Goal: Find specific page/section: Find specific page/section

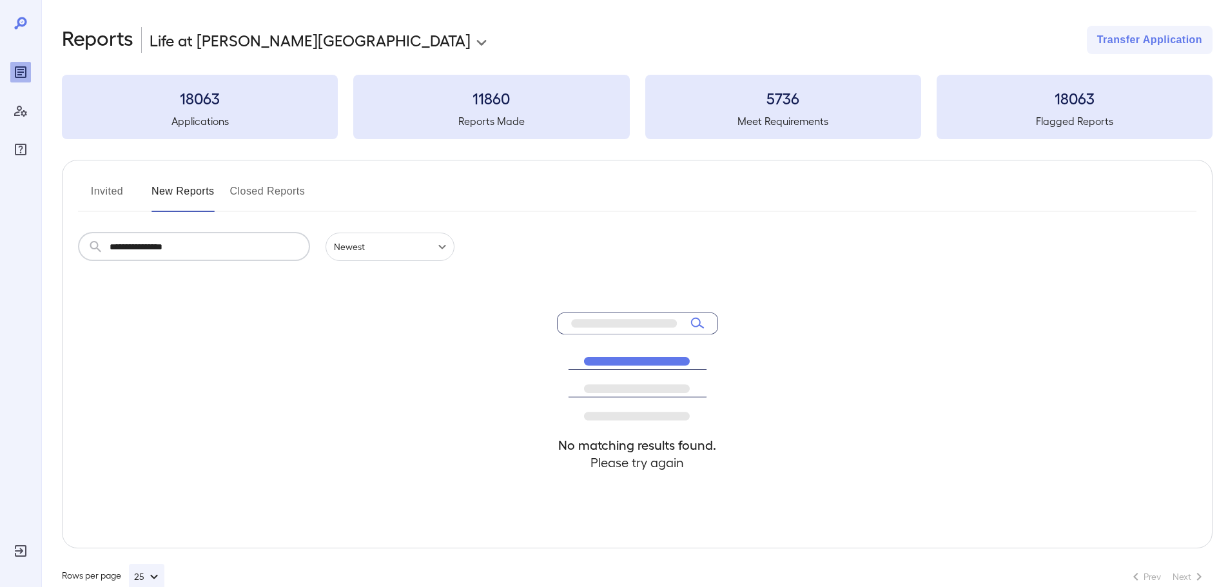
click at [224, 245] on input "**********" at bounding box center [210, 247] width 200 height 28
click at [224, 242] on input "**********" at bounding box center [210, 247] width 200 height 28
type input "*"
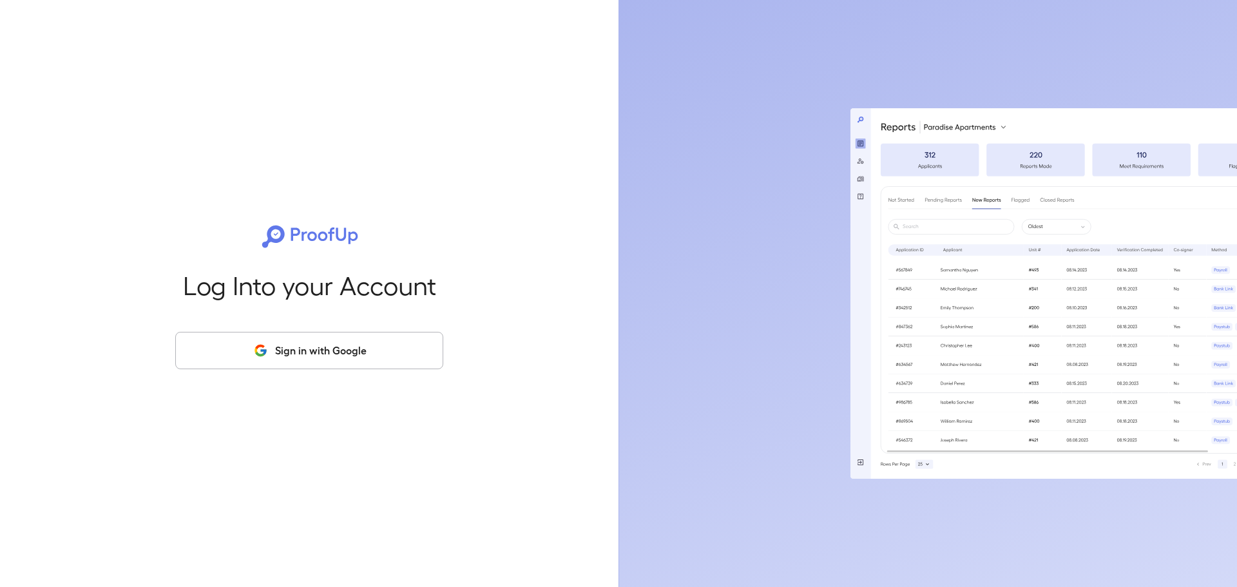
click at [289, 366] on button "Sign in with Google" at bounding box center [309, 350] width 268 height 37
click at [291, 363] on button "Sign in with Google" at bounding box center [309, 350] width 268 height 37
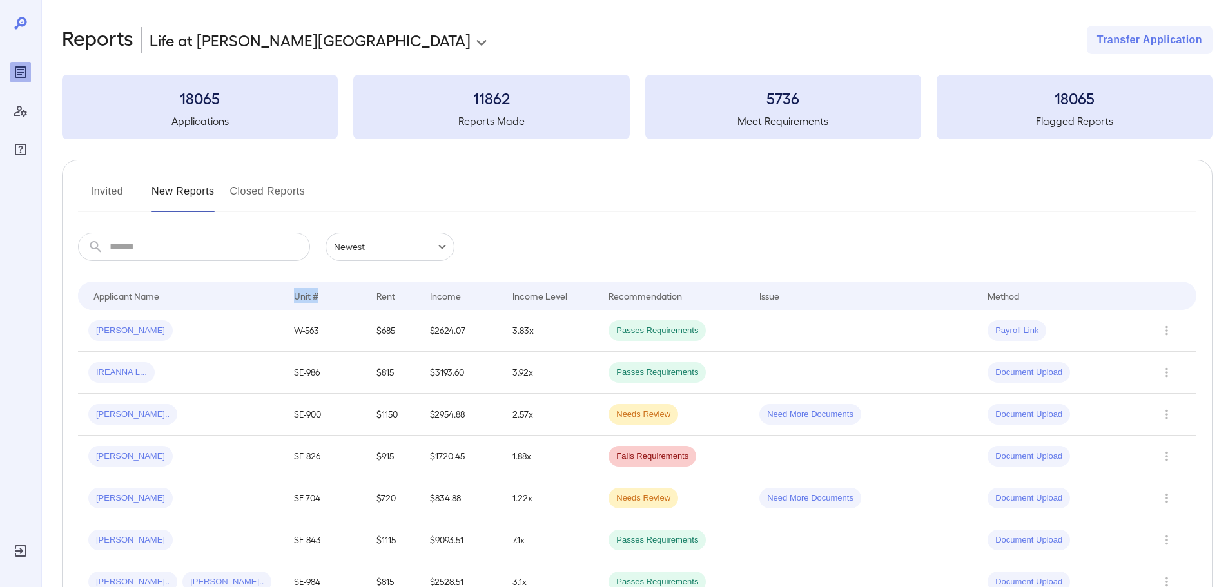
drag, startPoint x: 291, startPoint y: 294, endPoint x: 365, endPoint y: 296, distance: 74.8
click at [365, 296] on th "Unit #" at bounding box center [325, 296] width 82 height 28
click at [113, 330] on span "Samuel j..." at bounding box center [130, 331] width 84 height 12
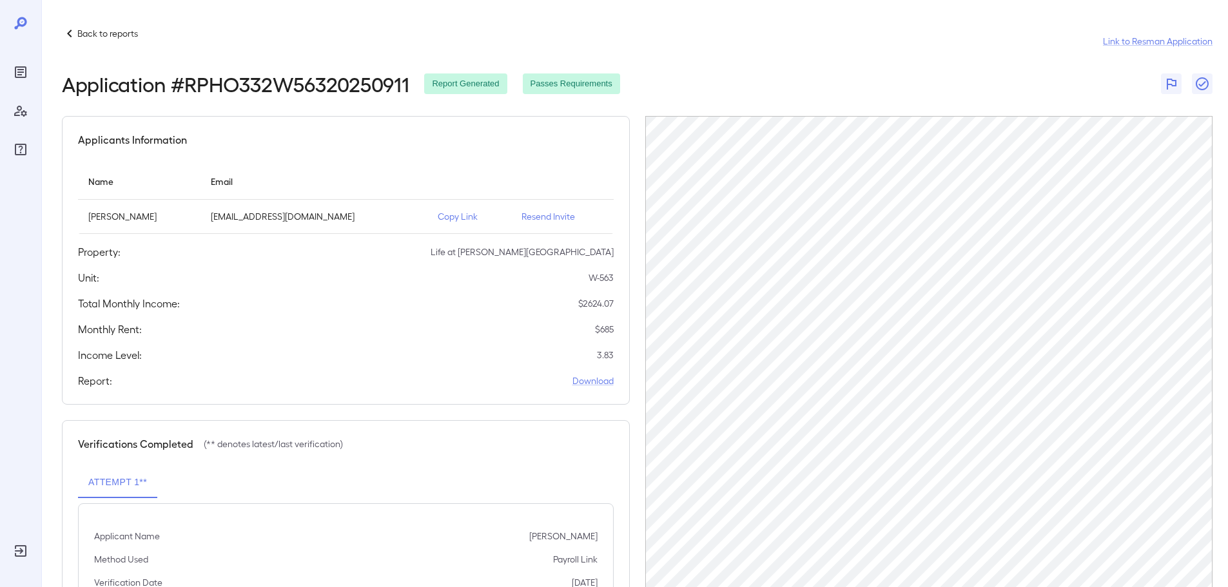
click at [71, 37] on icon at bounding box center [69, 34] width 5 height 8
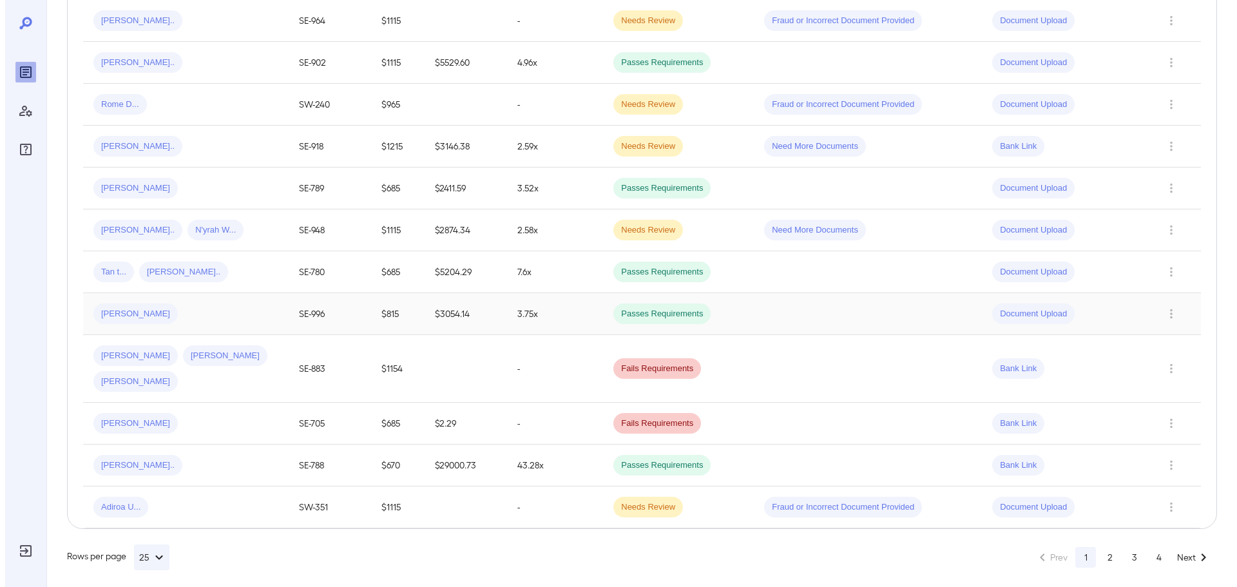
scroll to position [864, 0]
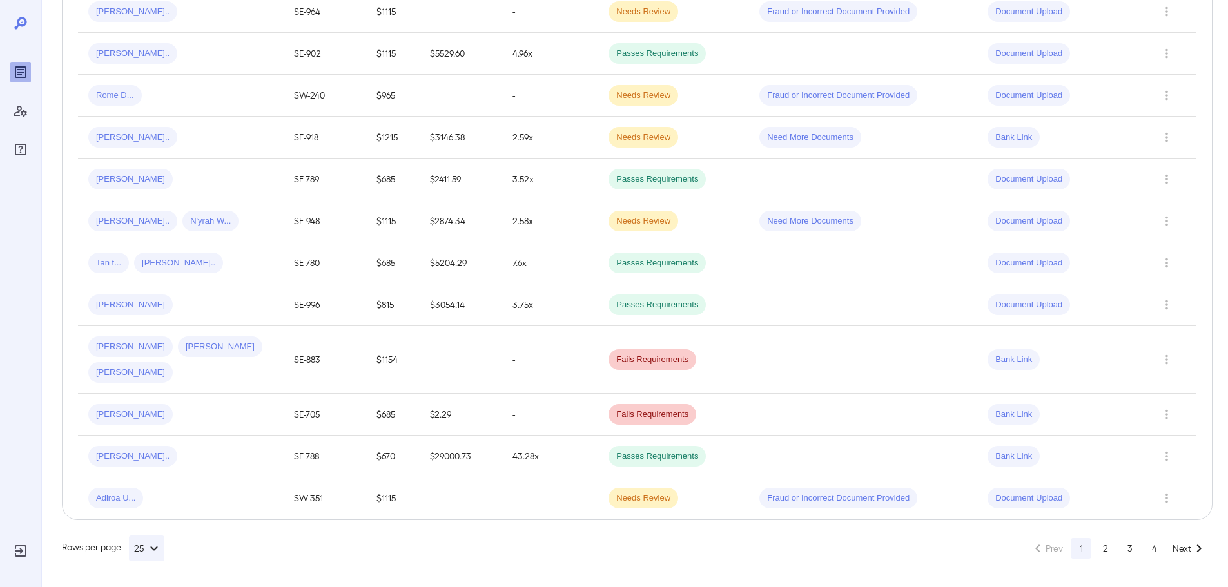
click at [154, 554] on icon "button" at bounding box center [153, 548] width 15 height 15
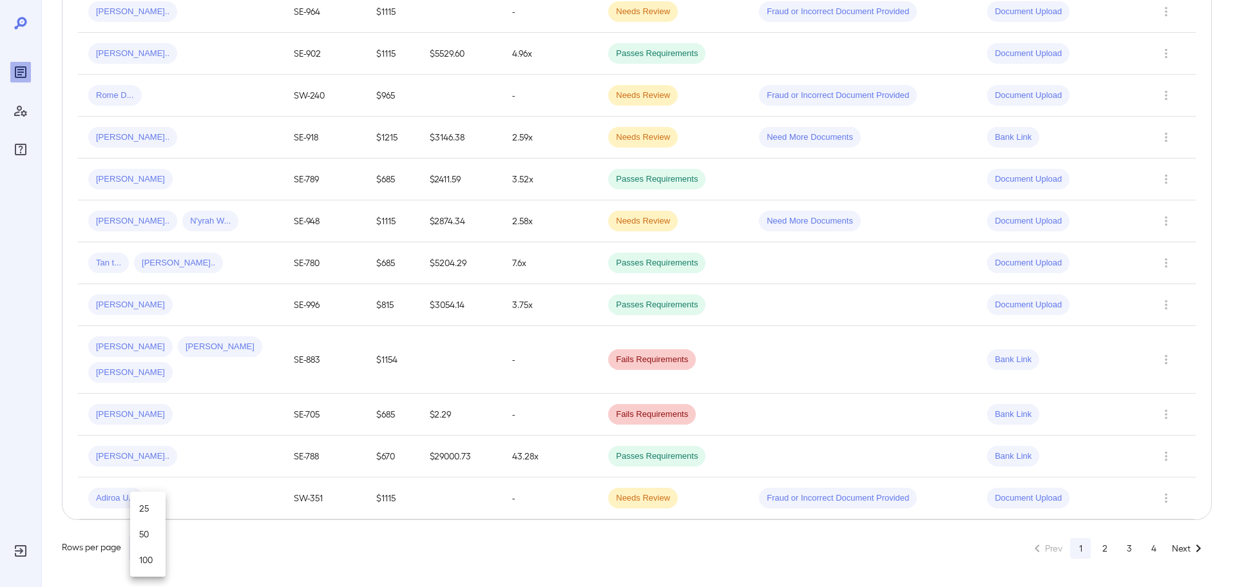
click at [154, 554] on li "100" at bounding box center [148, 560] width 28 height 26
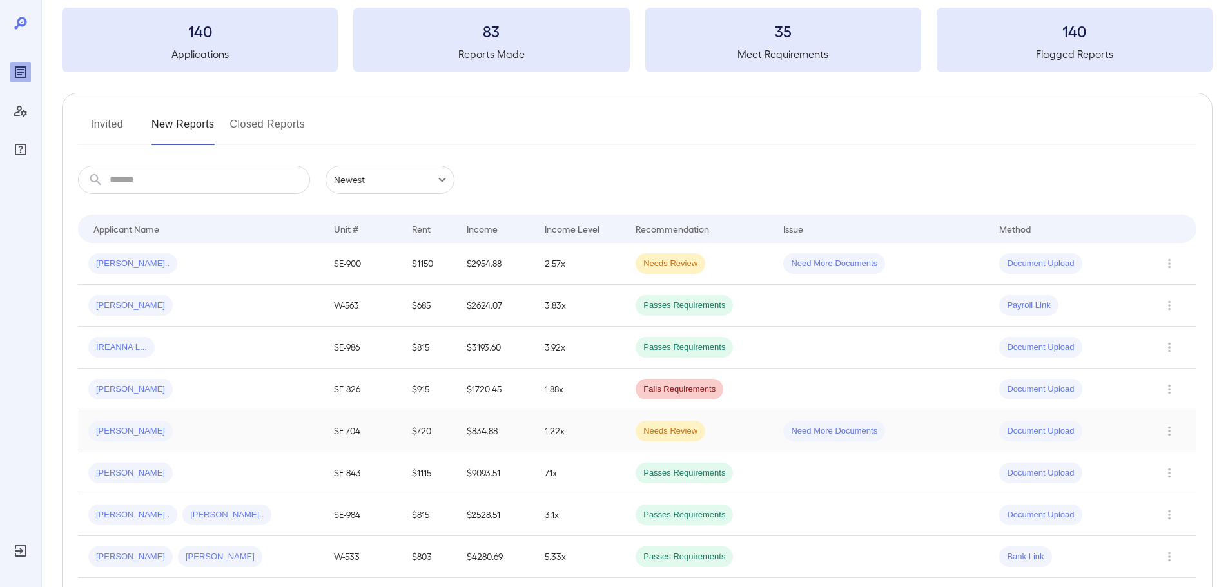
scroll to position [0, 0]
